Goal: Task Accomplishment & Management: Manage account settings

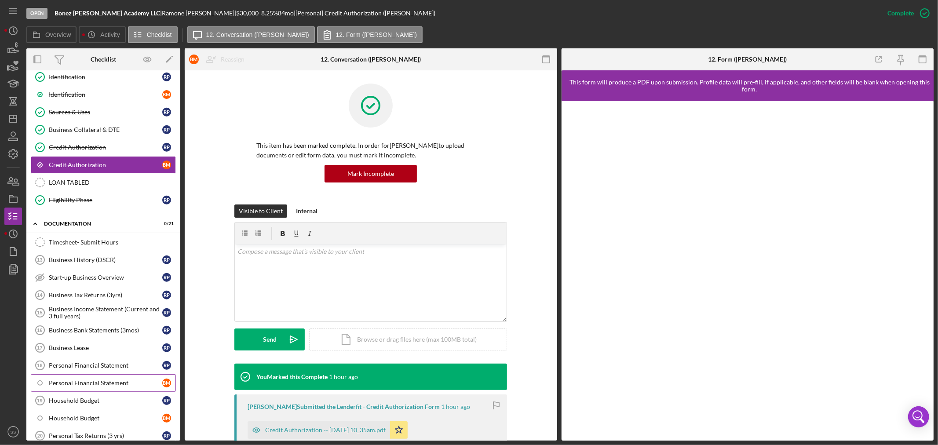
scroll to position [377, 0]
click at [95, 244] on div "Timesheet- Submit Hours" at bounding box center [112, 243] width 127 height 7
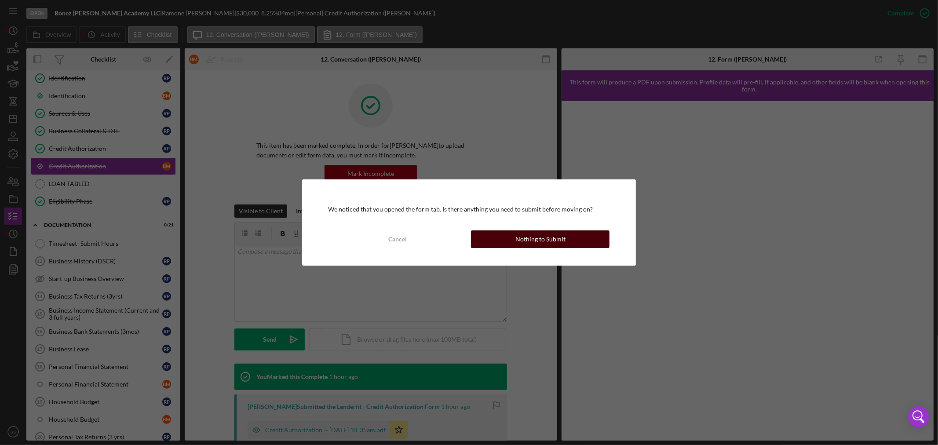
click at [559, 243] on div "Nothing to Submit" at bounding box center [540, 239] width 50 height 18
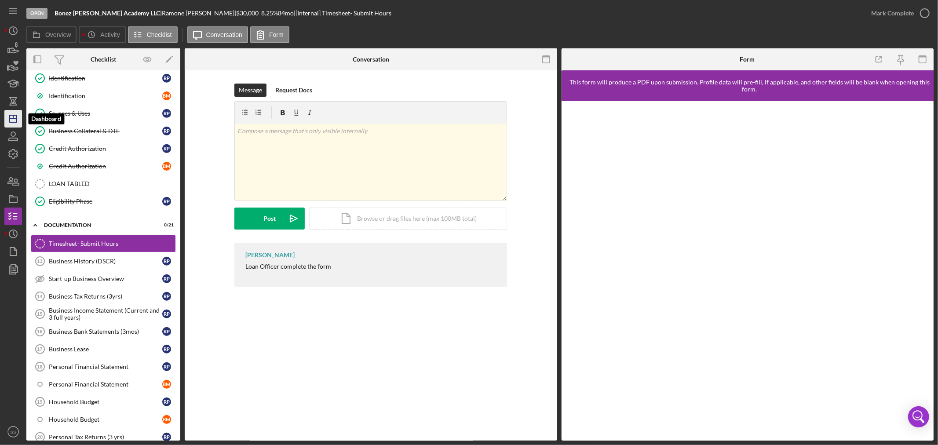
click at [11, 125] on icon "Icon/Dashboard" at bounding box center [13, 119] width 22 height 22
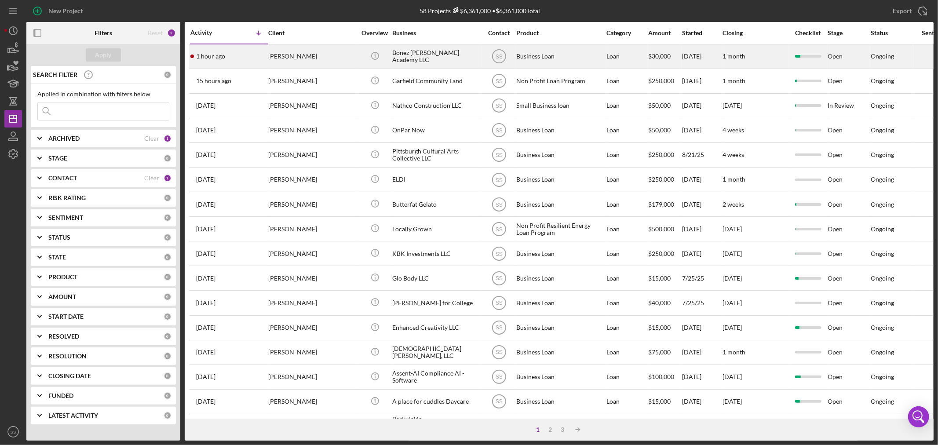
click at [301, 61] on div "[PERSON_NAME]" at bounding box center [312, 56] width 88 height 23
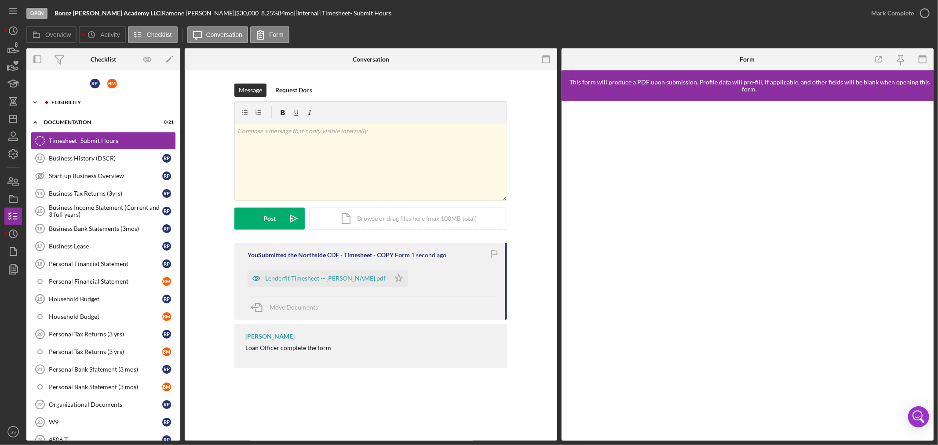
click at [69, 100] on div "Eligibility" at bounding box center [110, 102] width 118 height 5
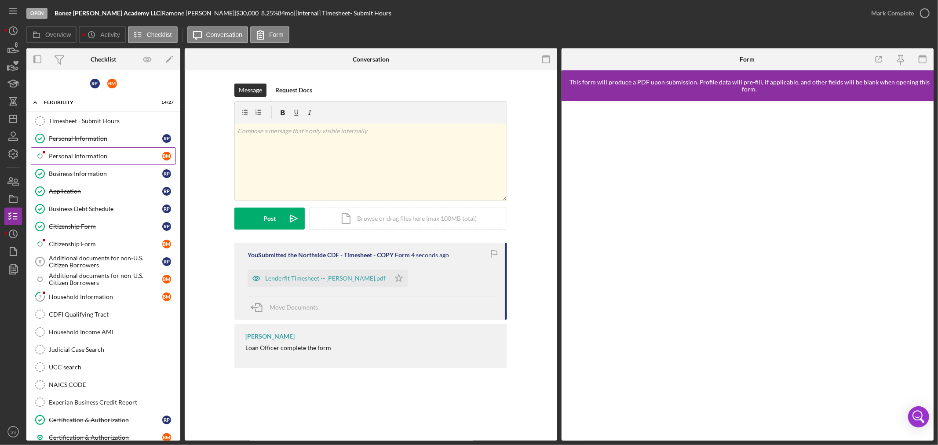
click at [62, 153] on div "Personal Information" at bounding box center [105, 156] width 113 height 7
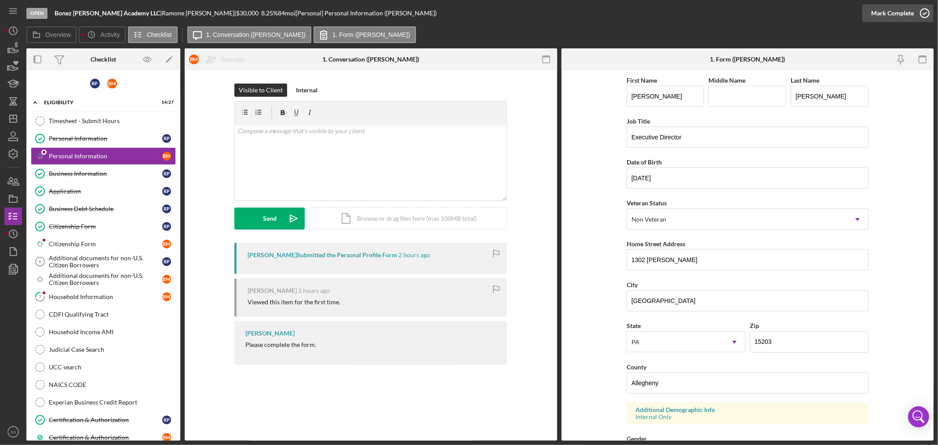
click at [920, 14] on icon "button" at bounding box center [925, 13] width 22 height 22
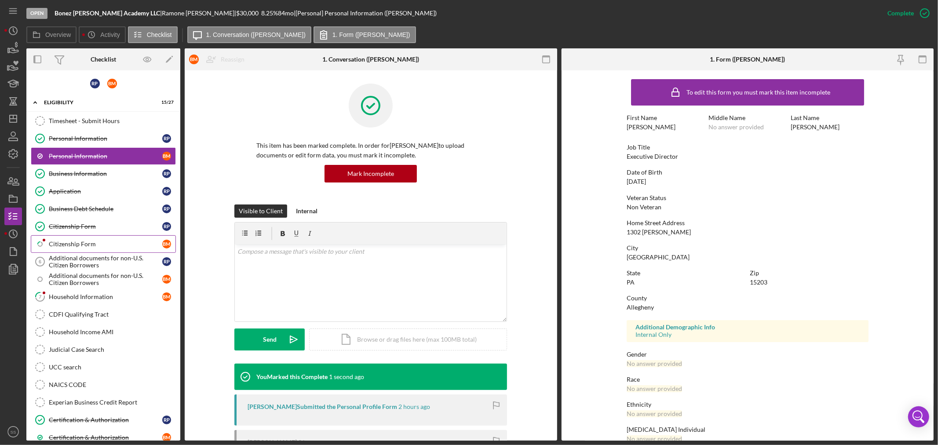
click at [88, 248] on link "Icon/Checklist Item Sub Partial Citizenship Form B M" at bounding box center [103, 244] width 145 height 18
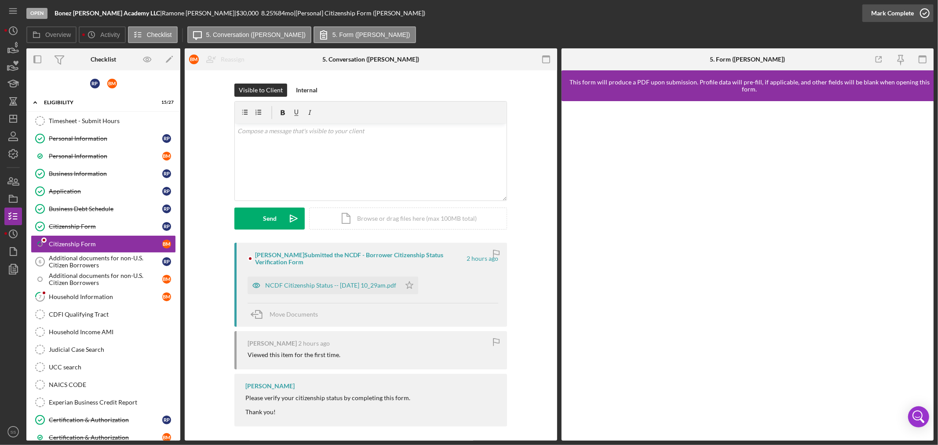
click at [923, 16] on icon "button" at bounding box center [925, 13] width 22 height 22
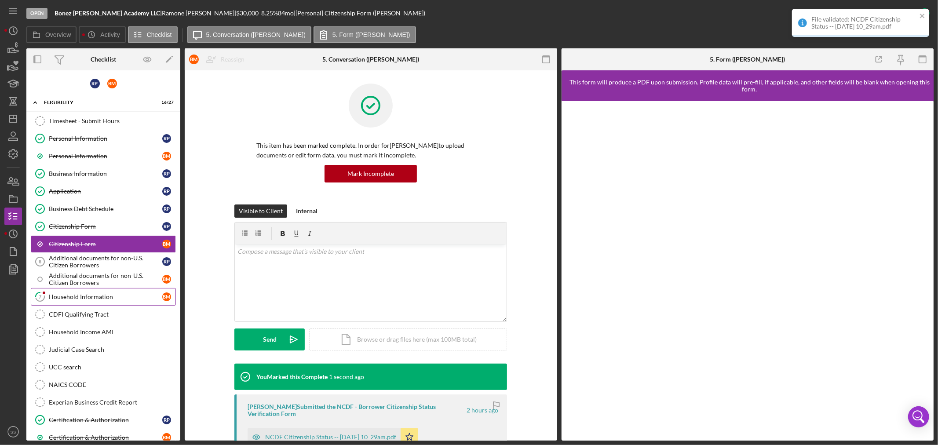
click at [84, 298] on div "Household Information" at bounding box center [105, 296] width 113 height 7
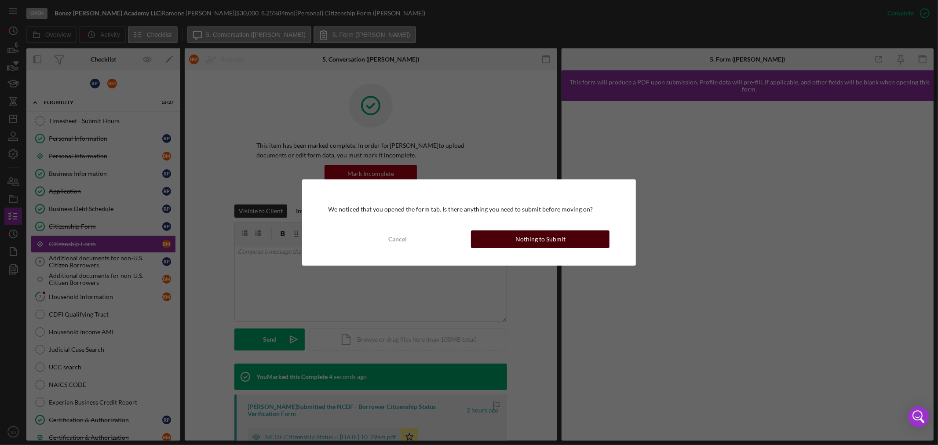
click at [531, 234] on div "Nothing to Submit" at bounding box center [540, 239] width 50 height 18
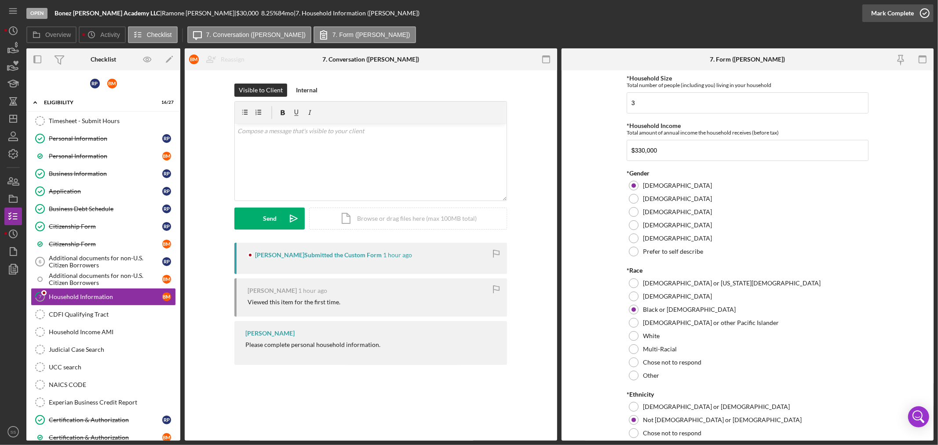
click at [928, 11] on icon "button" at bounding box center [925, 13] width 22 height 22
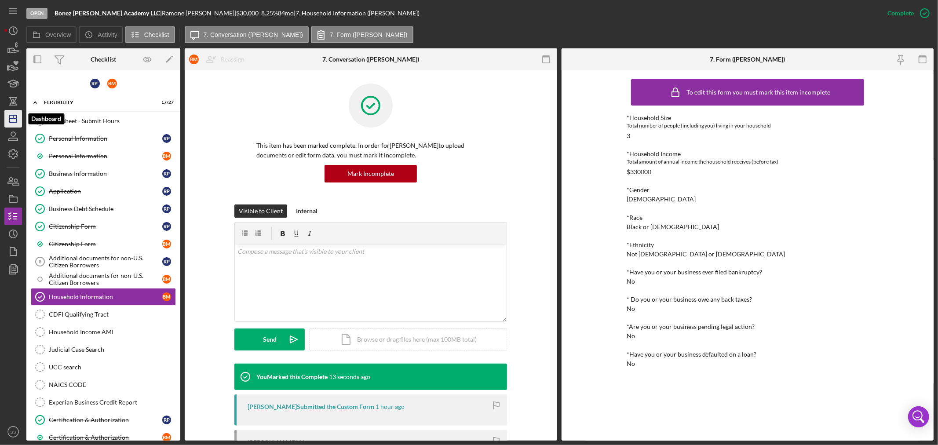
click at [18, 120] on icon "Icon/Dashboard" at bounding box center [13, 119] width 22 height 22
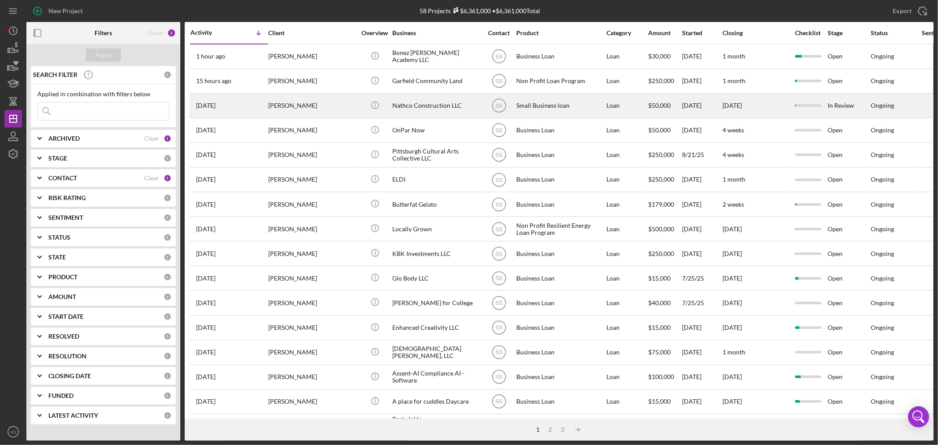
click at [326, 107] on div "[PERSON_NAME]" at bounding box center [312, 105] width 88 height 23
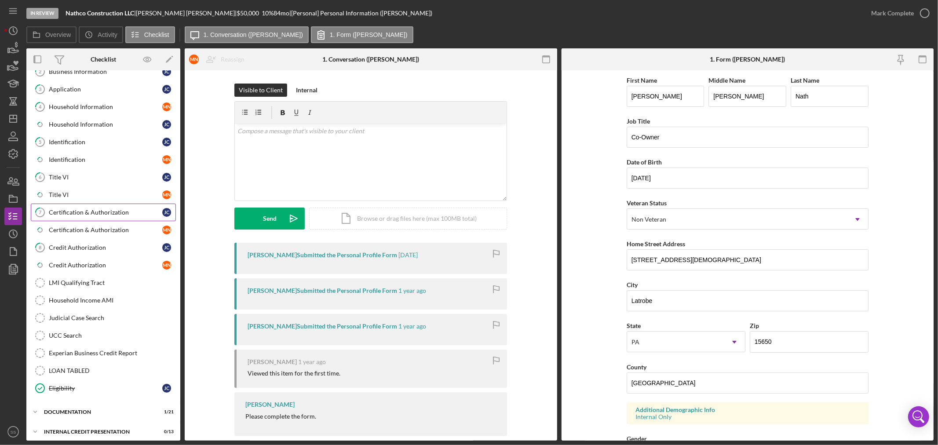
scroll to position [128, 0]
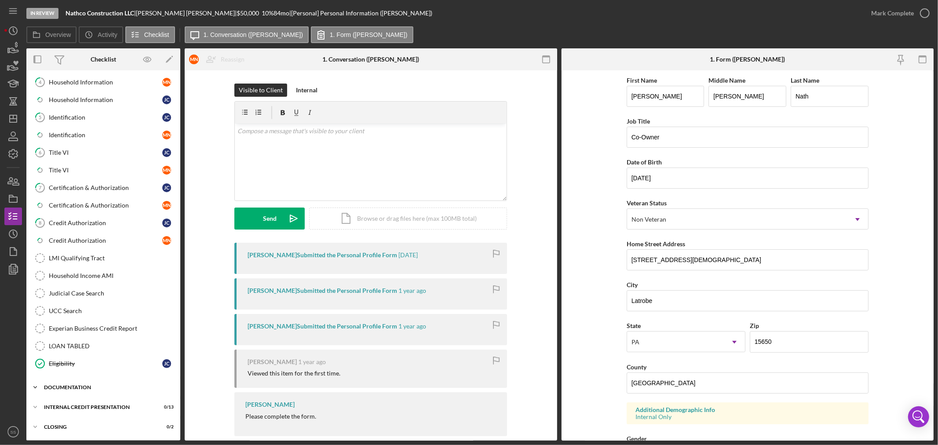
click at [74, 388] on div "Documentation" at bounding box center [106, 387] width 125 height 5
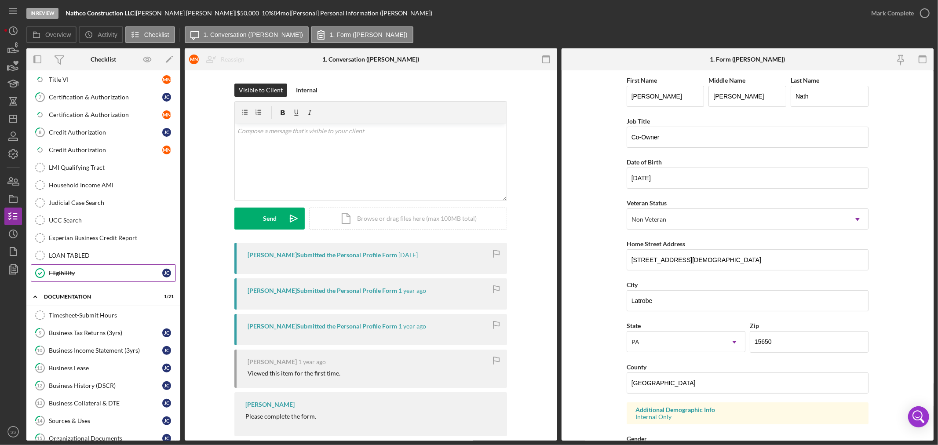
scroll to position [274, 0]
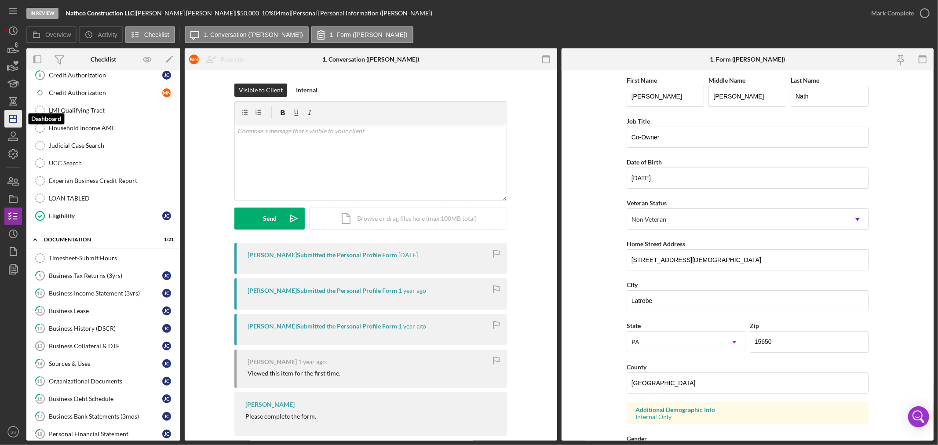
click at [14, 122] on polygon "button" at bounding box center [13, 118] width 7 height 7
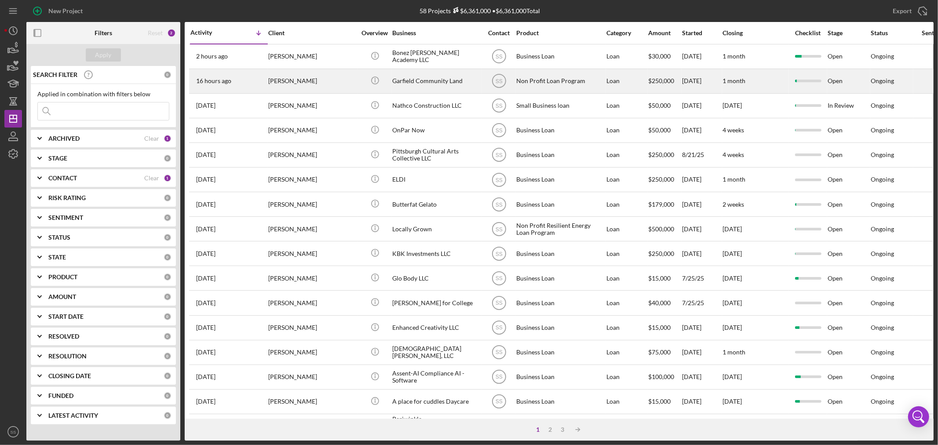
click at [394, 79] on div "Garfield Community Land" at bounding box center [436, 80] width 88 height 23
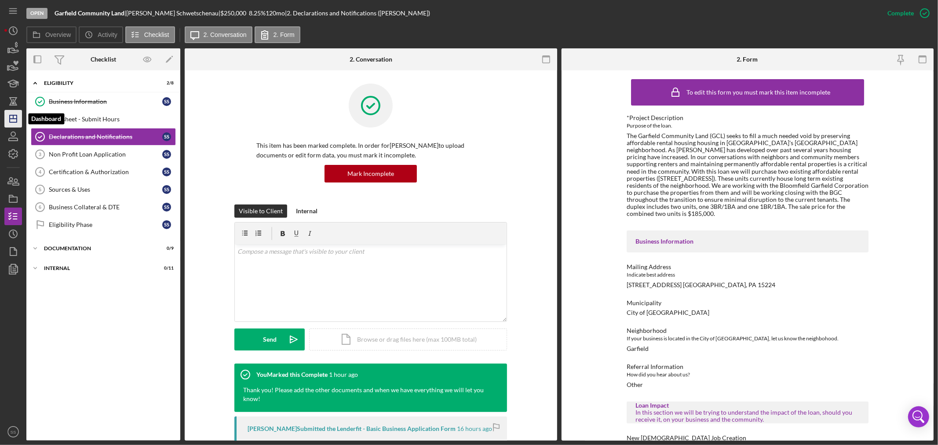
click at [11, 121] on icon "Icon/Dashboard" at bounding box center [13, 119] width 22 height 22
